Goal: Transaction & Acquisition: Subscribe to service/newsletter

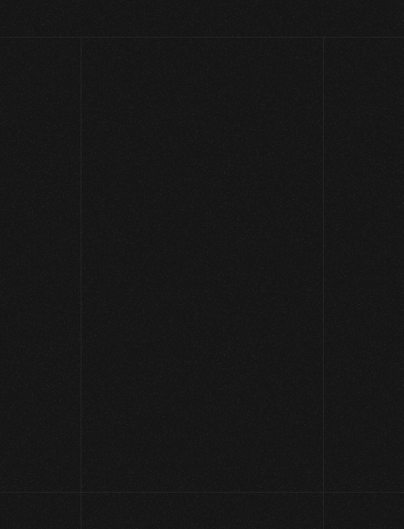
scroll to position [149, 0]
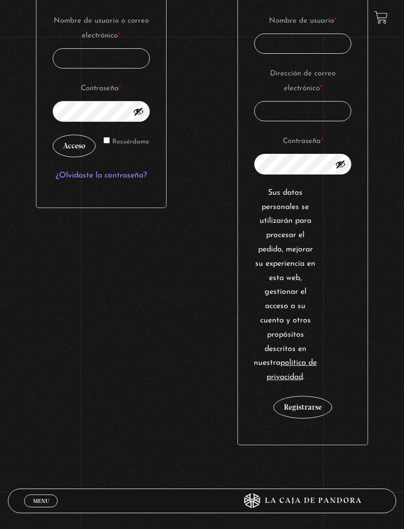
type input "[EMAIL_ADDRESS][DOMAIN_NAME]"
click at [74, 157] on button "Acceso" at bounding box center [74, 146] width 43 height 23
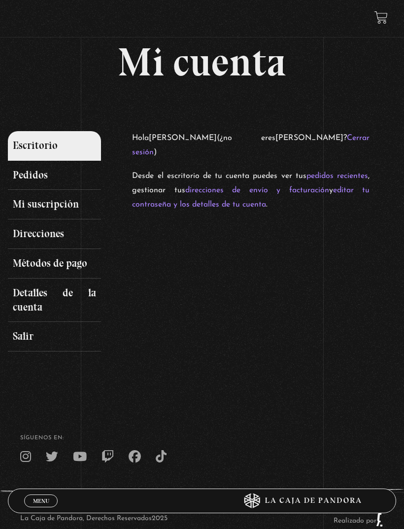
click at [65, 203] on link "Mi suscripción" at bounding box center [54, 205] width 93 height 30
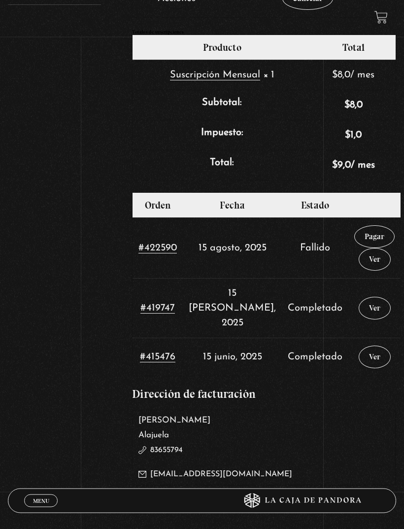
scroll to position [353, 0]
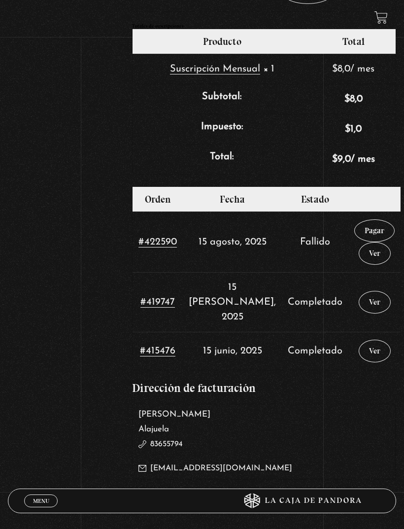
click at [364, 231] on link "Pagar" at bounding box center [375, 230] width 40 height 23
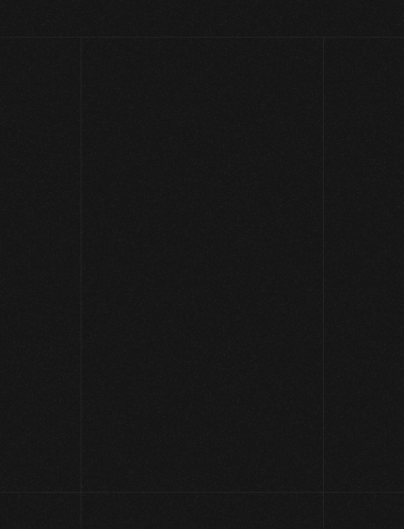
select select "CR-A"
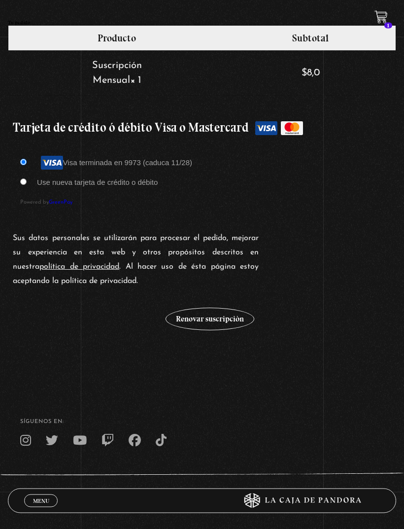
scroll to position [785, 0]
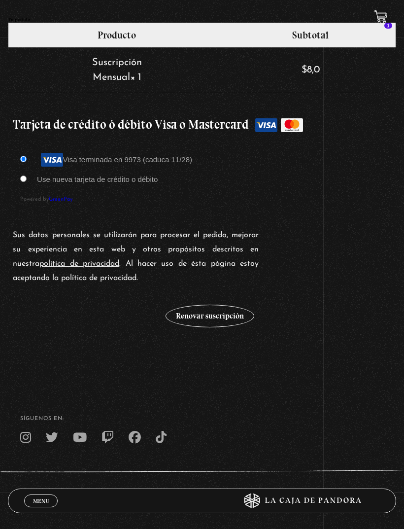
click at [228, 316] on button "Renovar suscripción" at bounding box center [210, 316] width 89 height 23
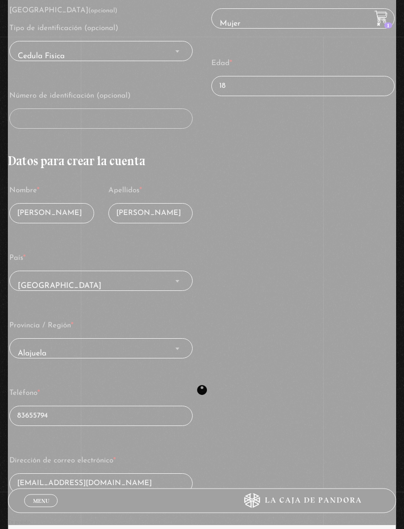
scroll to position [279, 0]
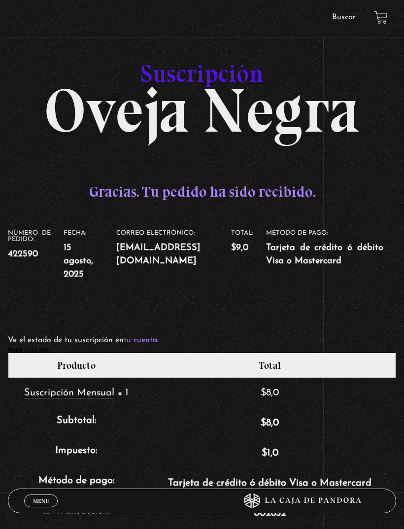
click at [382, 21] on link at bounding box center [381, 17] width 13 height 13
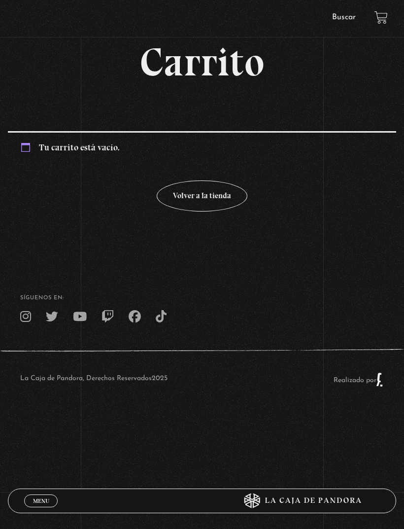
click at [214, 204] on link "Volver a la tienda" at bounding box center [202, 195] width 91 height 31
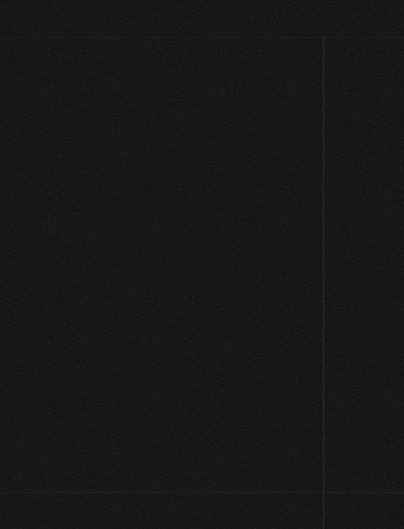
scroll to position [384, 0]
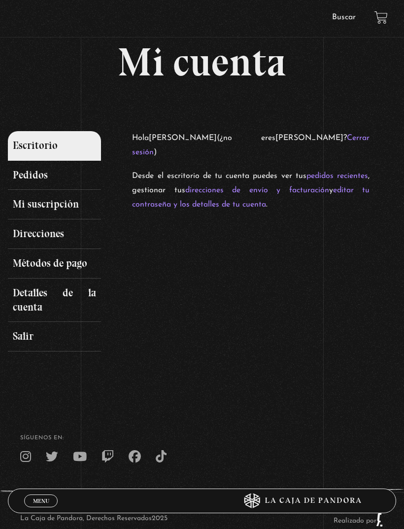
click at [58, 338] on link "Salir" at bounding box center [54, 337] width 93 height 30
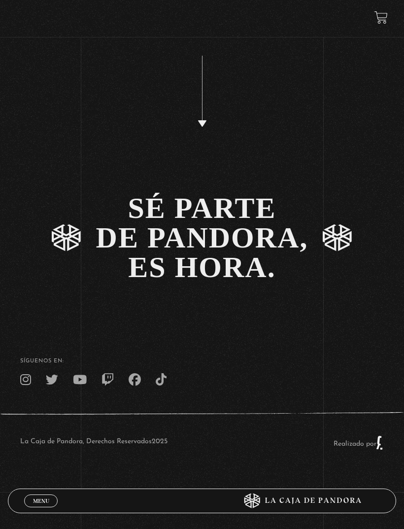
scroll to position [1899, 0]
click at [222, 290] on link "SÉ PARTE DE PANDORA, ES HORA." at bounding box center [202, 237] width 404 height 123
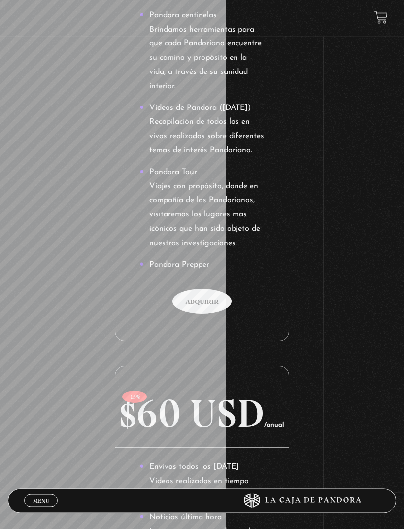
scroll to position [752, 0]
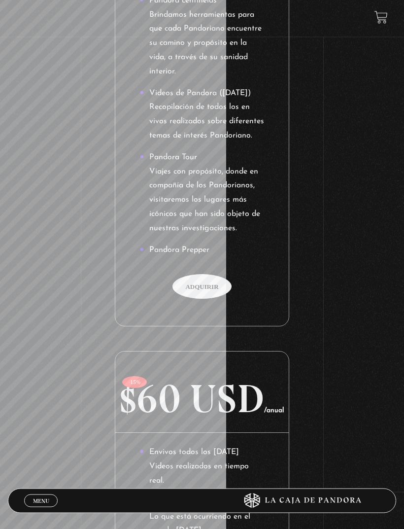
click at [210, 275] on span "Adquirir" at bounding box center [202, 287] width 59 height 25
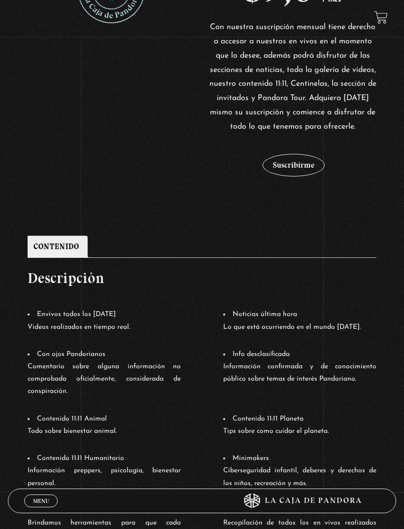
scroll to position [256, 0]
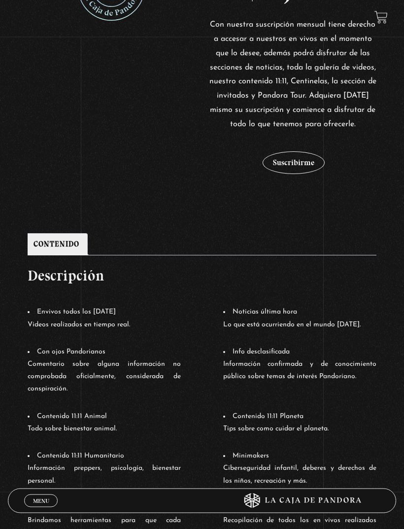
click at [300, 175] on button "Suscribirme" at bounding box center [294, 163] width 62 height 23
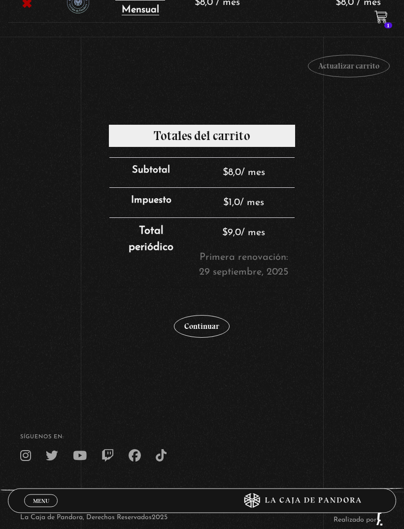
scroll to position [223, 0]
click at [213, 328] on link "Continuar" at bounding box center [202, 326] width 56 height 23
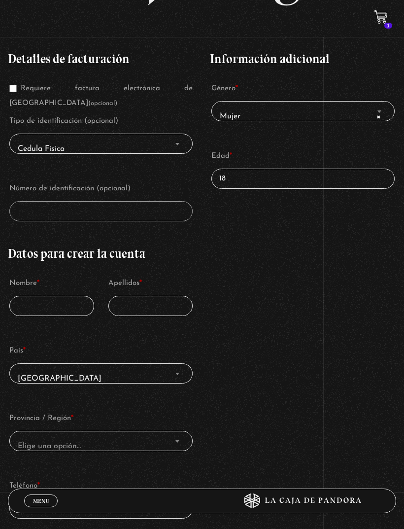
scroll to position [141, 0]
click at [31, 298] on input "Nombre *" at bounding box center [51, 305] width 85 height 20
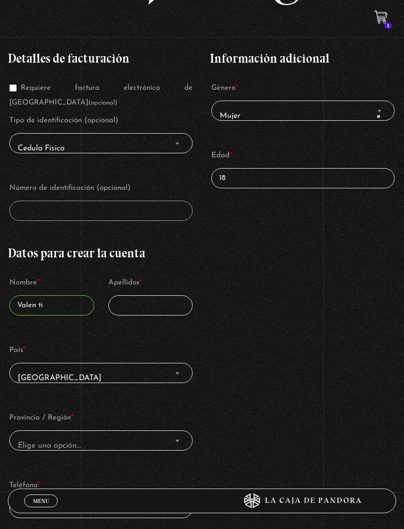
click at [39, 310] on input "Valen ti" at bounding box center [51, 305] width 85 height 20
paste input "Finalizar compra"
type input "Valen;"
type input "[PERSON_NAME]"
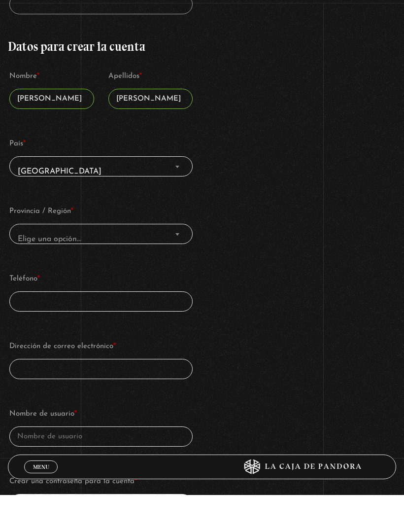
scroll to position [329, 0]
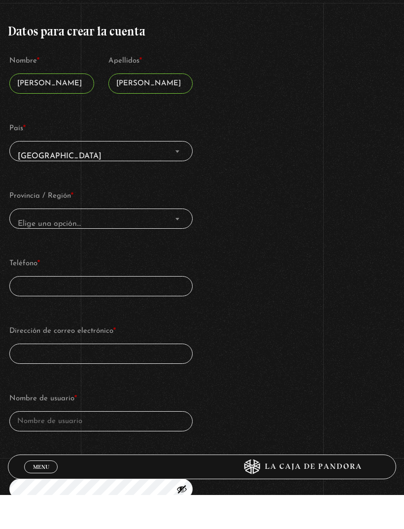
type input "Gutiérrez Ulloa"
click at [22, 254] on span "Elige una opción…" at bounding box center [49, 258] width 63 height 8
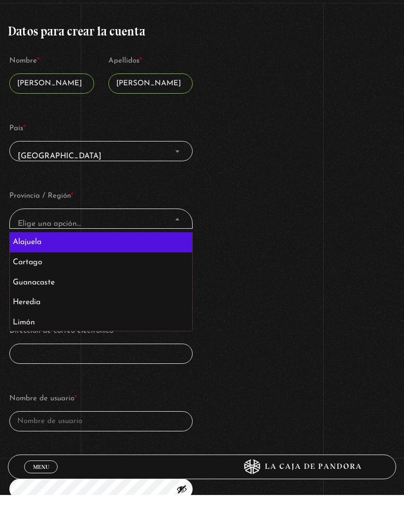
scroll to position [363, 0]
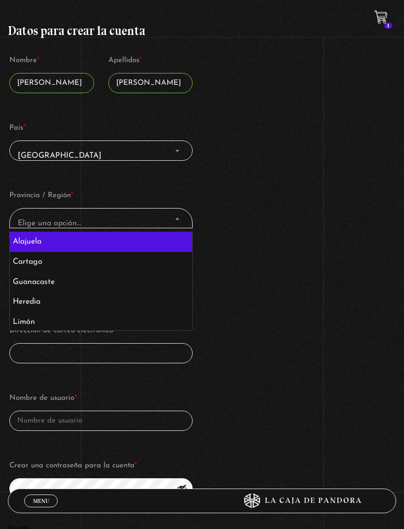
select select "CR-A"
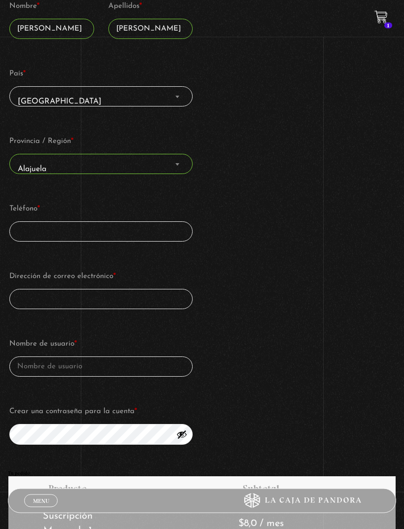
scroll to position [418, 0]
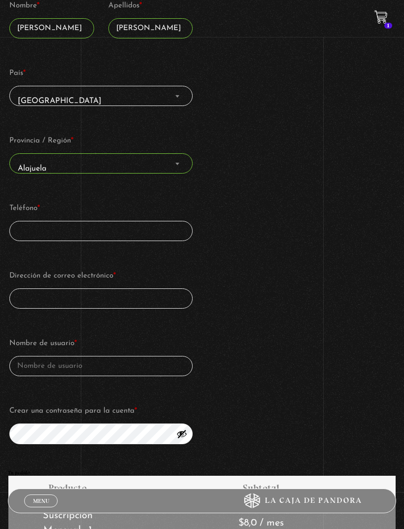
click at [21, 237] on input "Teléfono *" at bounding box center [100, 231] width 183 height 20
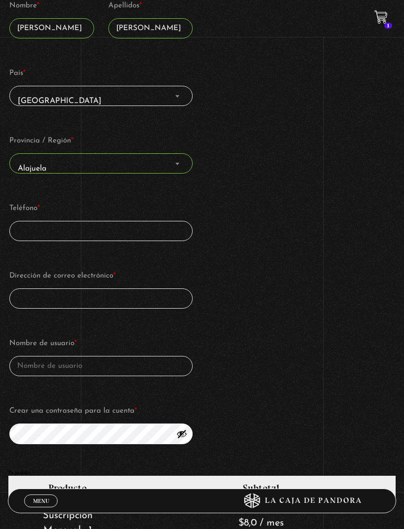
click at [26, 232] on input "Teléfono *" at bounding box center [100, 231] width 183 height 20
type input "8412"
type input "8442 6165"
click at [71, 305] on input "Dirección de correo electrónico *" at bounding box center [100, 298] width 183 height 20
type input "e"
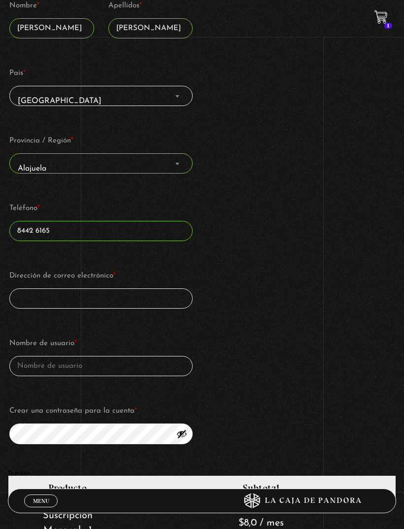
type input "u"
type input "valentinabatierrezuloa"
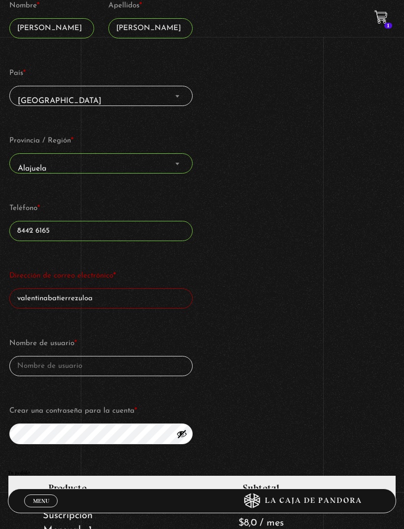
click at [133, 306] on input "valentinabatierrezuloa" at bounding box center [100, 298] width 183 height 20
click at [129, 307] on input "valentinabatierrezuloa" at bounding box center [100, 298] width 183 height 20
click at [115, 303] on input "valentinabatierrezuloa" at bounding box center [100, 298] width 183 height 20
click at [115, 305] on input "valentinabatierrezuloa" at bounding box center [100, 298] width 183 height 20
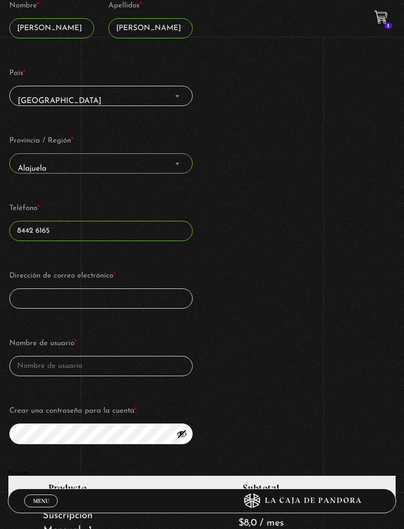
click at [32, 301] on input "Dirección de correo electrónico *" at bounding box center [100, 298] width 183 height 20
click at [31, 304] on input "Dirección de correo electrónico *" at bounding box center [100, 298] width 183 height 20
click at [35, 302] on input "Dirección de correo electrónico *" at bounding box center [100, 298] width 183 height 20
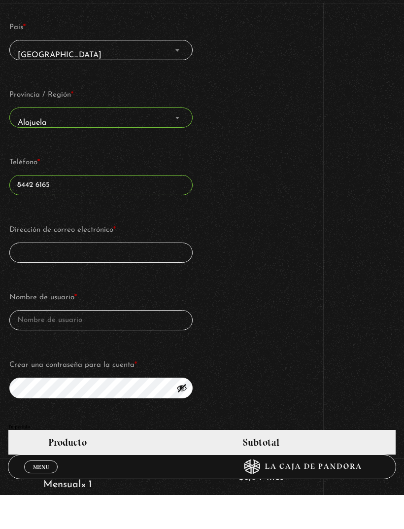
scroll to position [493, 0]
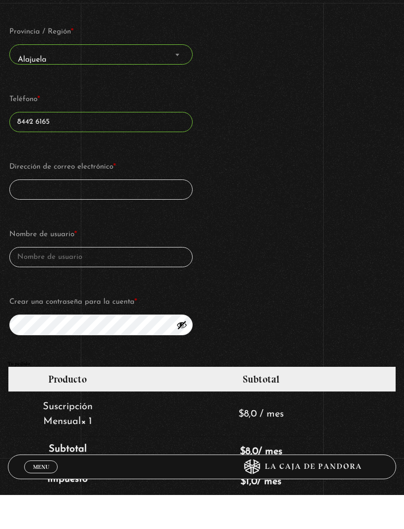
click at [21, 213] on input "Dirección de correo electrónico *" at bounding box center [100, 223] width 183 height 20
click at [135, 213] on input "Dirección de correo electrónico *" at bounding box center [100, 223] width 183 height 20
click at [131, 213] on input "Dirección de correo electrónico *" at bounding box center [100, 223] width 183 height 20
click at [134, 213] on input "Dirección de correo electrónico *" at bounding box center [100, 223] width 183 height 20
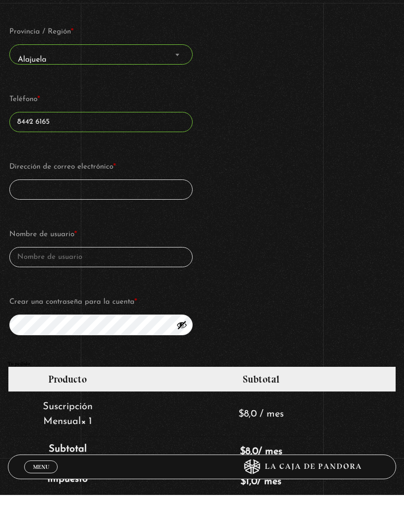
click at [153, 213] on input "Dirección de correo electrónico *" at bounding box center [100, 223] width 183 height 20
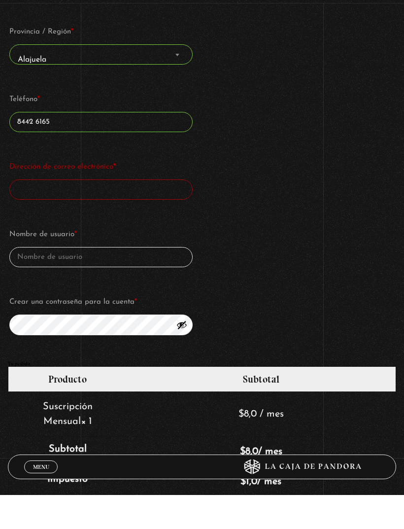
click at [154, 213] on input "Dirección de correo electrónico *" at bounding box center [100, 223] width 183 height 20
type input "valentinagutierrezulloa8y"
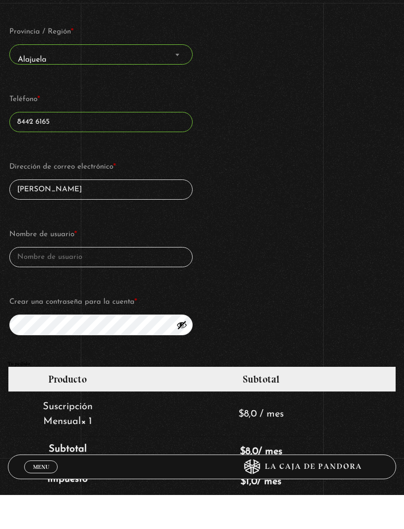
type input "valentinao"
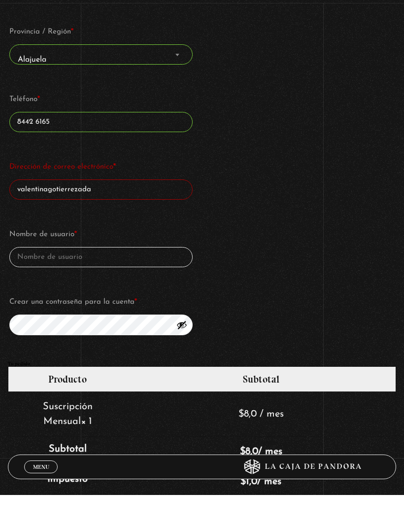
click at [87, 213] on input "valentinagotierrezada" at bounding box center [100, 223] width 183 height 20
click at [43, 213] on input "valentinagotierrezada" at bounding box center [100, 223] width 183 height 20
click at [89, 213] on input "valentinagotierrezada" at bounding box center [100, 223] width 183 height 20
click at [111, 213] on input "valentinagotierrezada" at bounding box center [100, 223] width 183 height 20
click at [130, 213] on input "valentinagotierrezada" at bounding box center [100, 223] width 183 height 20
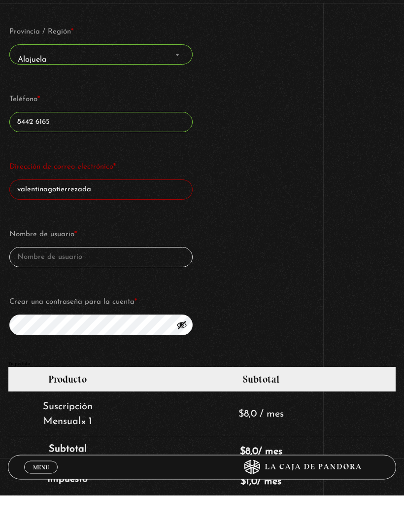
click at [126, 213] on input "valentinagotierrezada" at bounding box center [100, 223] width 183 height 20
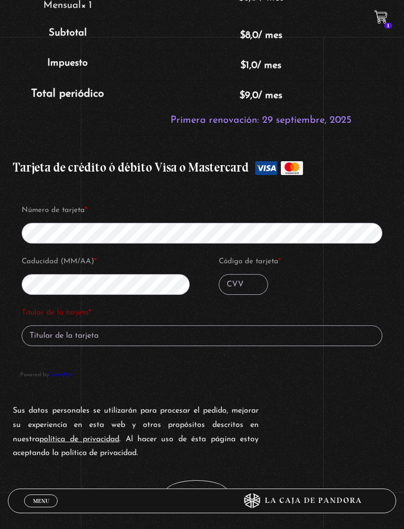
scroll to position [943, 0]
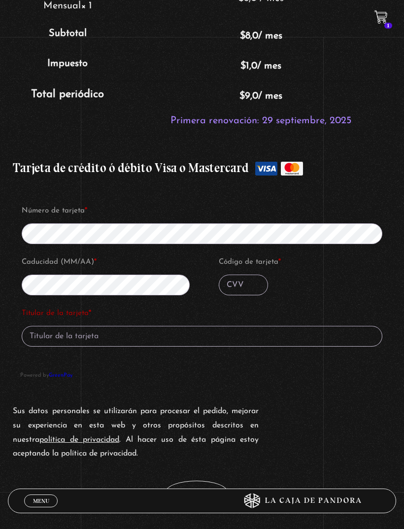
click at [200, 338] on input "Titular de la tarjeta *" at bounding box center [202, 336] width 361 height 21
click at [173, 340] on input "Titular de la tarjeta *" at bounding box center [202, 336] width 361 height 21
click at [197, 334] on input "Titular de la tarjeta *" at bounding box center [202, 336] width 361 height 21
click at [266, 446] on div "Sus datos personales se utilizarán para procesar el pedido, mejorar su experien…" at bounding box center [202, 432] width 378 height 57
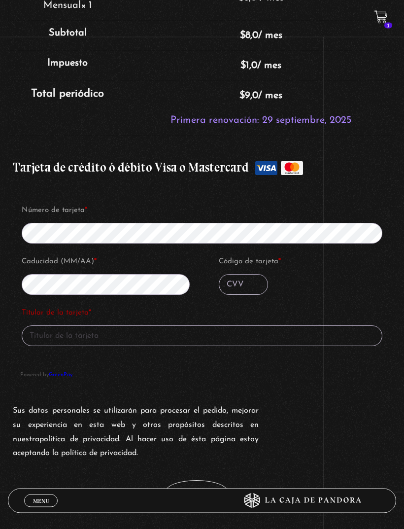
click at [209, 338] on input "Titular de la tarjeta *" at bounding box center [202, 336] width 361 height 21
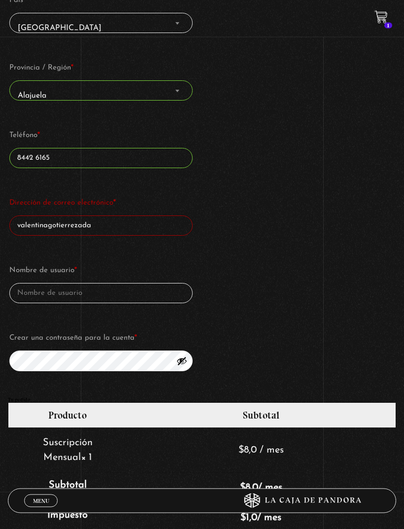
scroll to position [490, 0]
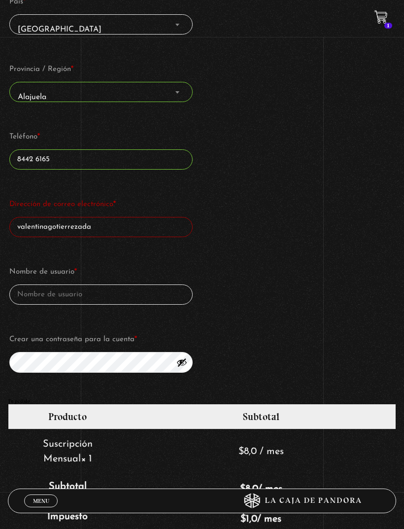
click at [118, 232] on input "valentinagotierrezada" at bounding box center [100, 227] width 183 height 20
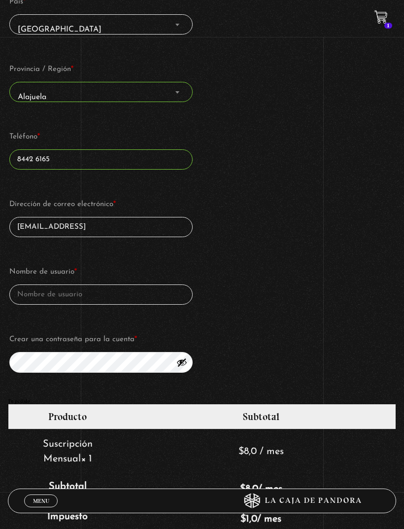
type input "[EMAIL_ADDRESS]"
click at [145, 296] on input "Nombre de usuario *" at bounding box center [100, 294] width 183 height 20
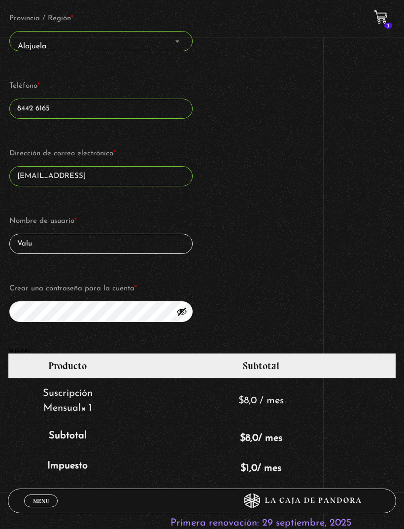
scroll to position [549, 0]
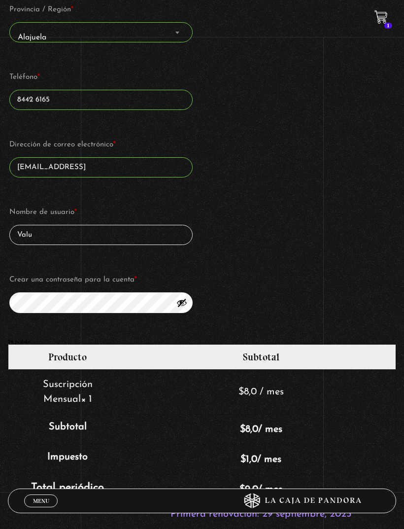
type input "Valu"
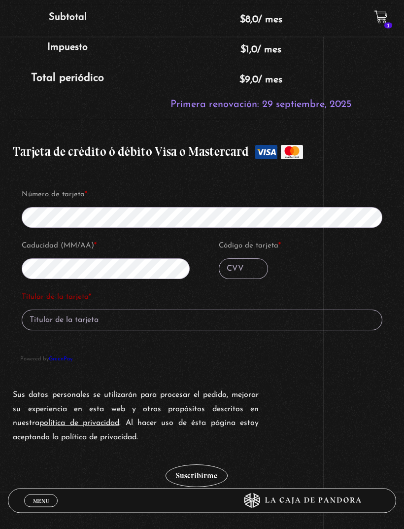
scroll to position [976, 0]
click at [230, 271] on input "Código de tarjeta *" at bounding box center [243, 268] width 49 height 21
type input "300"
click at [186, 329] on input "Titular de la tarjeta *" at bounding box center [202, 320] width 361 height 21
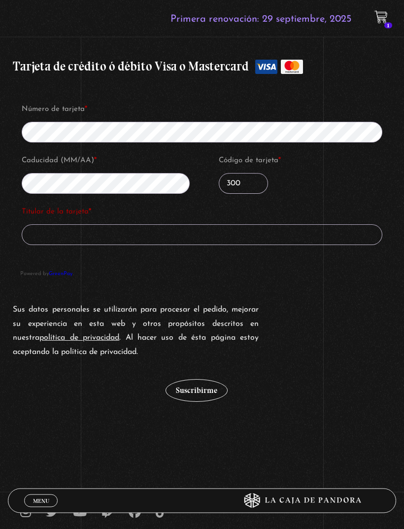
scroll to position [1062, 0]
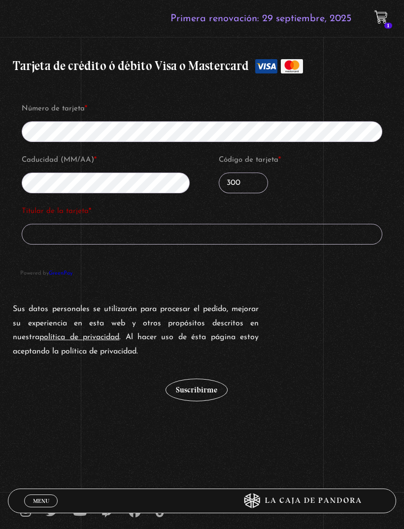
click at [290, 236] on input "Titular de la tarjeta *" at bounding box center [202, 234] width 361 height 21
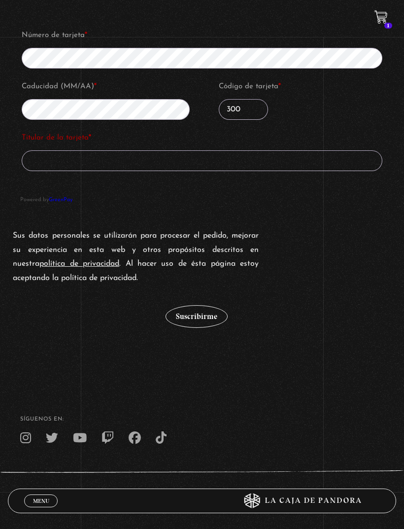
scroll to position [1136, 0]
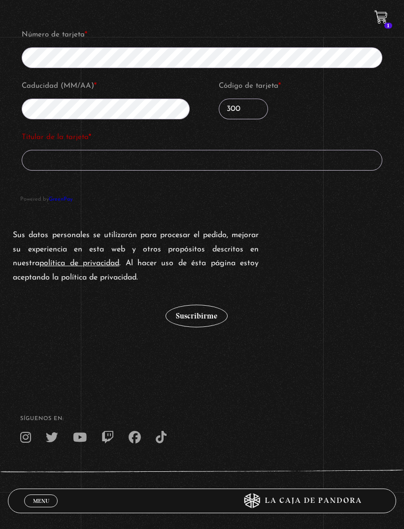
click at [275, 158] on input "Titular de la tarjeta *" at bounding box center [202, 160] width 361 height 21
type input "T"
type input "Diana Ulloa cordero"
click at [211, 318] on button "Suscribirme" at bounding box center [197, 316] width 62 height 23
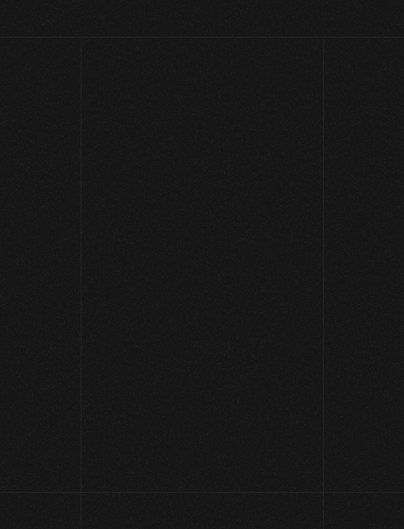
select select "CR-A"
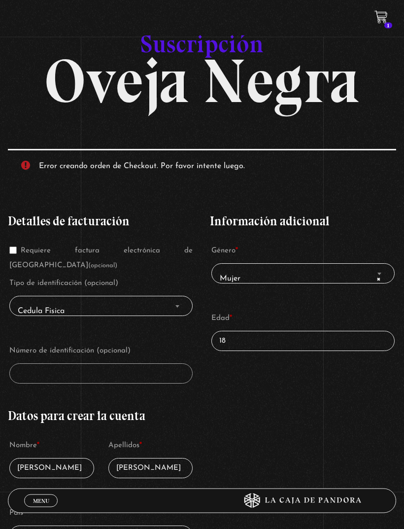
scroll to position [31, 0]
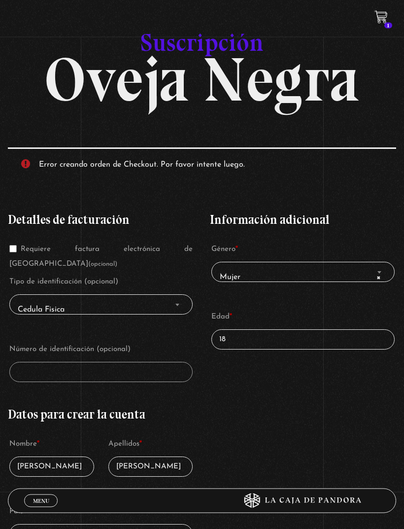
click at [24, 164] on ul "Error creando orden de Checkout. Por favor intente luego." at bounding box center [202, 165] width 388 height 34
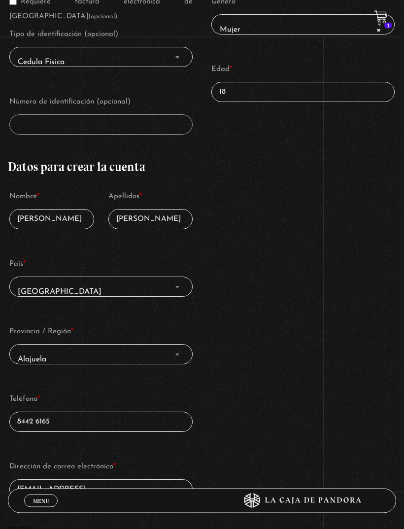
scroll to position [279, 0]
click at [26, 428] on input "8442 6165" at bounding box center [100, 422] width 183 height 20
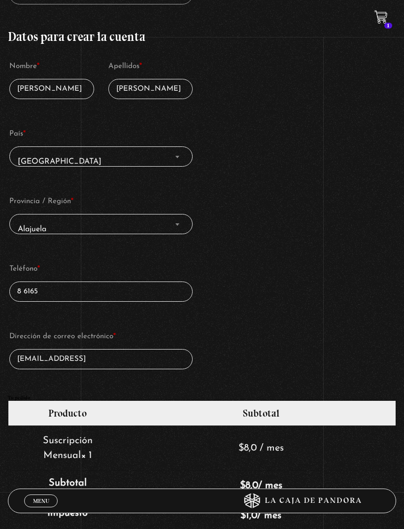
scroll to position [420, 0]
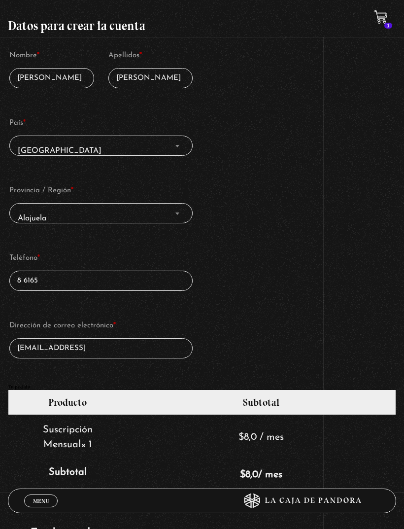
click at [117, 291] on input "8 6165" at bounding box center [100, 281] width 183 height 20
type input "8"
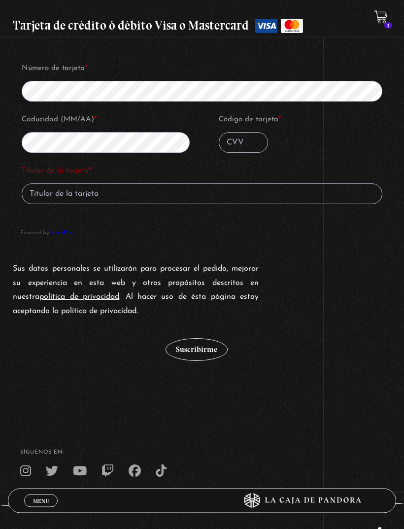
scroll to position [993, 0]
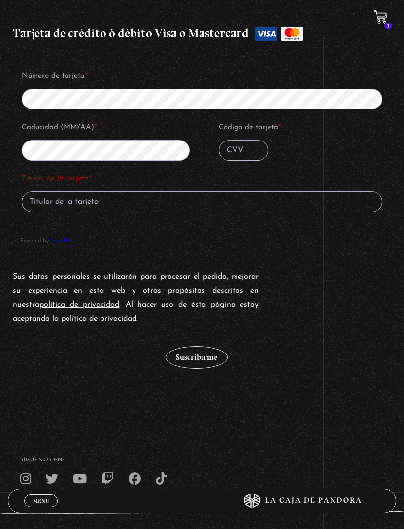
type input "83655794"
click at [243, 158] on input "Código de tarjeta *" at bounding box center [243, 150] width 49 height 21
type input "300"
click at [38, 212] on input "Titular de la tarjeta *" at bounding box center [202, 201] width 361 height 21
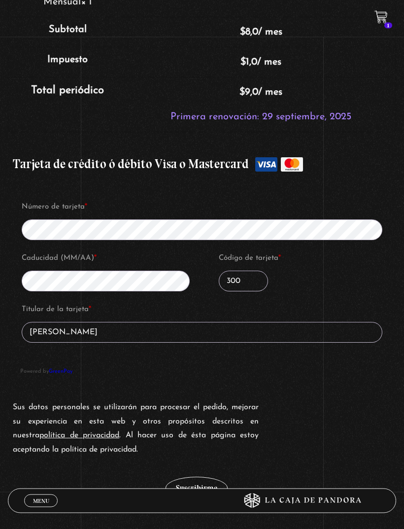
type input "Diana Ulloa Cordero"
click at [277, 170] on label "Tarjeta de crédito ó débito Visa o Mastercard" at bounding box center [202, 164] width 378 height 25
click at [0, 0] on input "Tarjeta de crédito ó débito Visa o Mastercard" at bounding box center [0, 0] width 0 height 0
click at [270, 173] on label "Tarjeta de crédito ó débito Visa o Mastercard" at bounding box center [202, 164] width 378 height 25
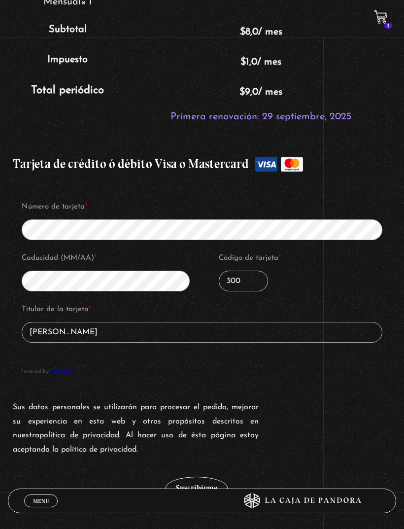
click at [0, 0] on input "Tarjeta de crédito ó débito Visa o Mastercard" at bounding box center [0, 0] width 0 height 0
click at [275, 170] on label "Tarjeta de crédito ó débito Visa o Mastercard" at bounding box center [202, 164] width 378 height 25
click at [0, 0] on input "Tarjeta de crédito ó débito Visa o Mastercard" at bounding box center [0, 0] width 0 height 0
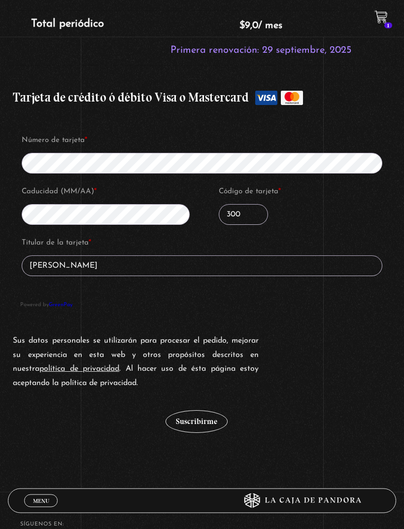
scroll to position [939, 0]
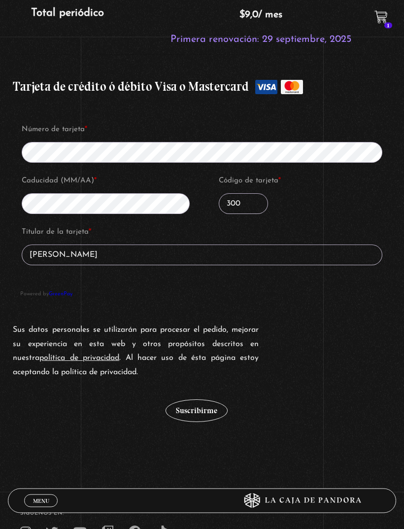
click at [201, 409] on button "Suscribirme" at bounding box center [197, 411] width 62 height 23
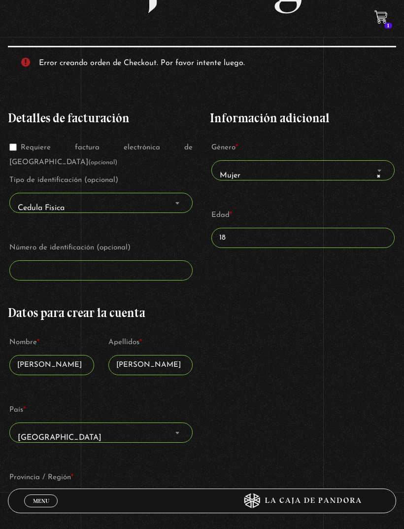
scroll to position [131, 0]
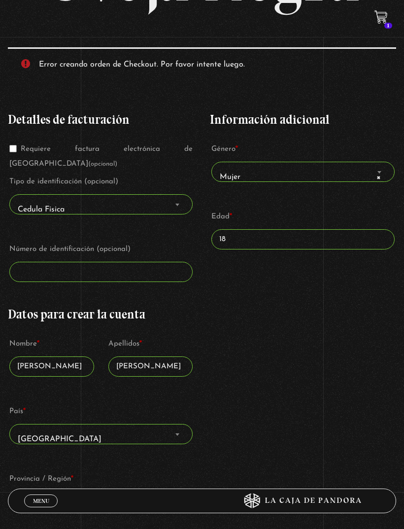
click at [360, 182] on span "× Mujer" at bounding box center [303, 177] width 175 height 22
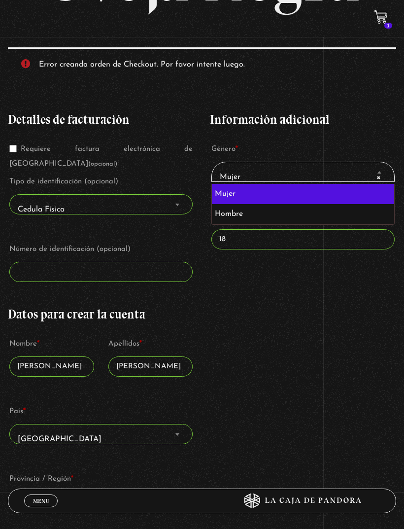
click at [280, 305] on div "Detalles de facturación Requiere factura electrónica de Costa Rica (opcional) T…" at bounding box center [202, 386] width 388 height 574
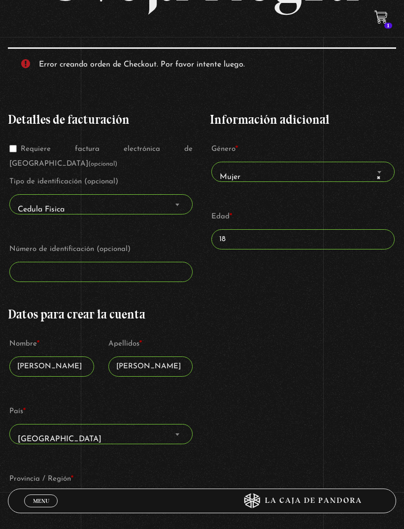
click at [222, 292] on div "Detalles de facturación Requiere factura electrónica de Costa Rica (opcional) T…" at bounding box center [202, 386] width 388 height 574
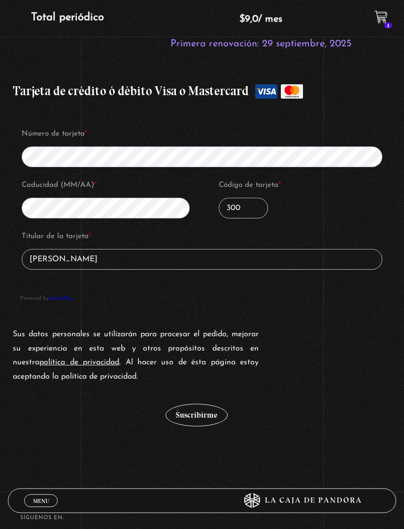
scroll to position [935, 0]
click at [206, 417] on button "Suscribirme" at bounding box center [197, 415] width 62 height 23
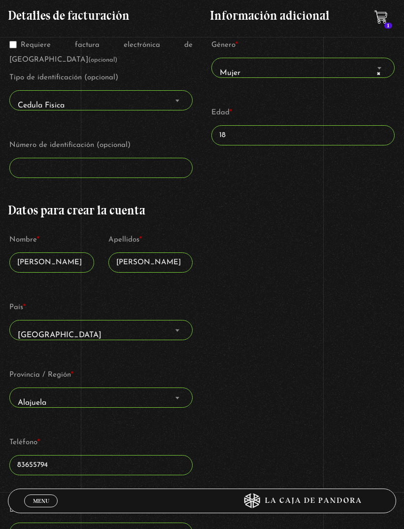
scroll to position [131, 0]
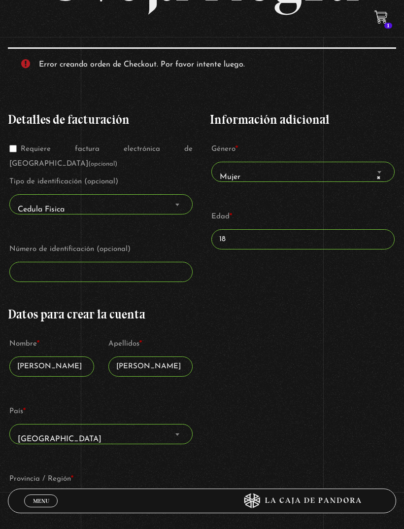
click at [386, 21] on icon at bounding box center [381, 15] width 12 height 11
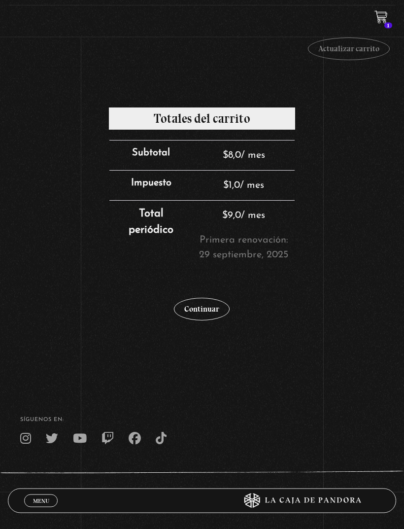
scroll to position [192, 0]
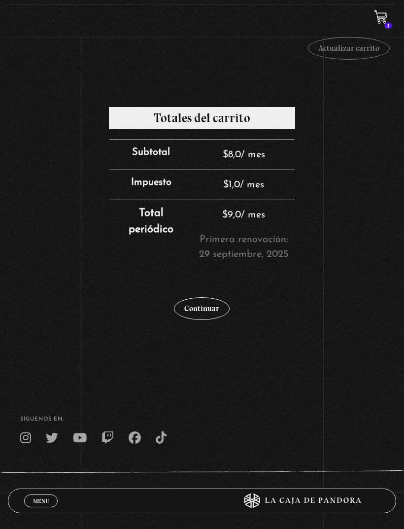
click at [214, 315] on link "Continuar" at bounding box center [202, 308] width 56 height 23
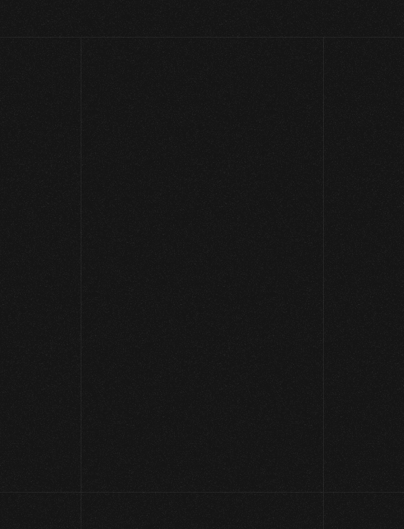
select select "CR-A"
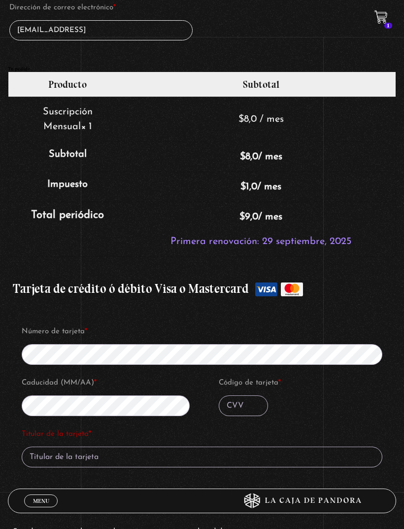
scroll to position [687, 0]
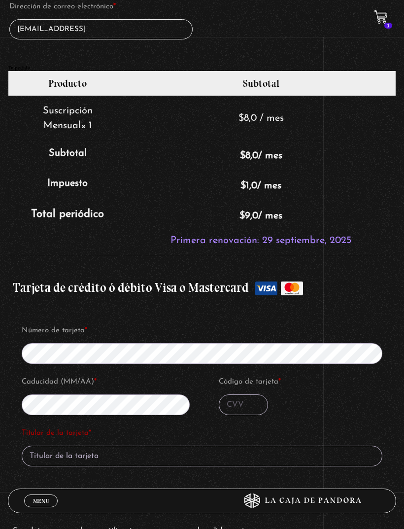
click at [246, 407] on input "Código de tarjeta *" at bounding box center [243, 404] width 49 height 21
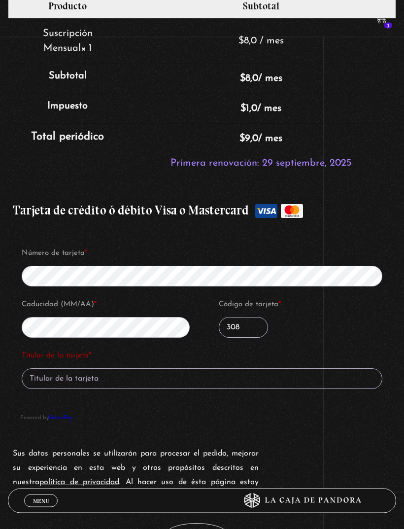
scroll to position [765, 0]
type input "308"
click at [156, 385] on input "Titular de la tarjeta *" at bounding box center [202, 378] width 361 height 21
type input "Tarjeta virtual"
click at [196, 529] on button "Suscribirme" at bounding box center [197, 534] width 62 height 23
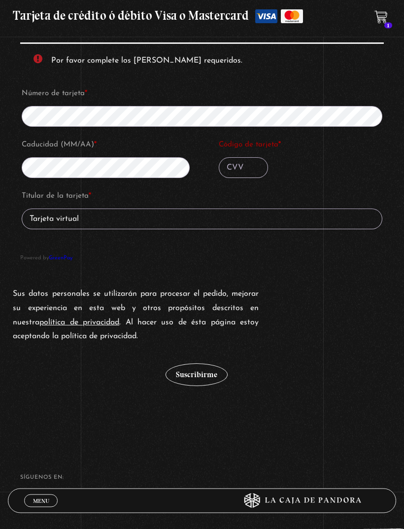
scroll to position [957, 0]
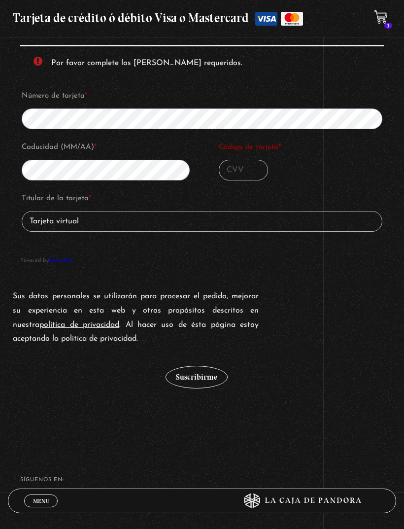
click at [246, 177] on input "Código de tarjeta *" at bounding box center [243, 170] width 49 height 21
type input "300"
click at [208, 376] on button "Suscribirme" at bounding box center [197, 377] width 62 height 23
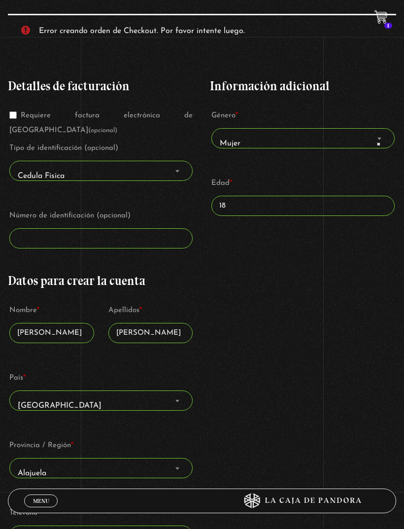
scroll to position [131, 0]
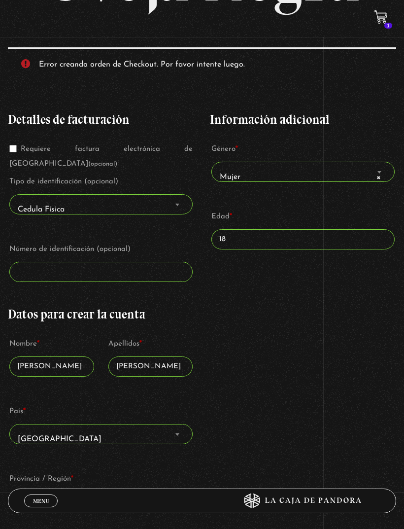
click at [113, 256] on label "Número de identificación (opcional)" at bounding box center [100, 249] width 183 height 15
click at [109, 249] on label "Número de identificación (opcional)" at bounding box center [100, 249] width 183 height 15
click at [42, 261] on p "Número de identificación (opcional)" at bounding box center [101, 262] width 186 height 43
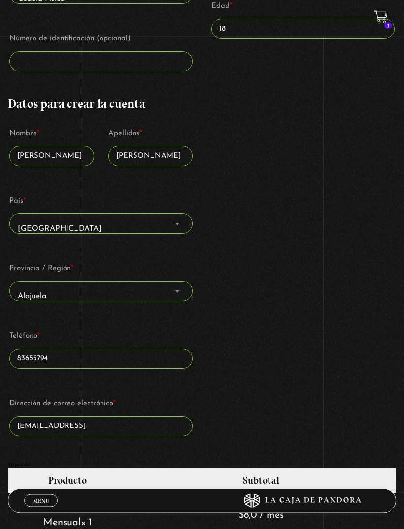
scroll to position [288, 0]
